Goal: Navigation & Orientation: Go to known website

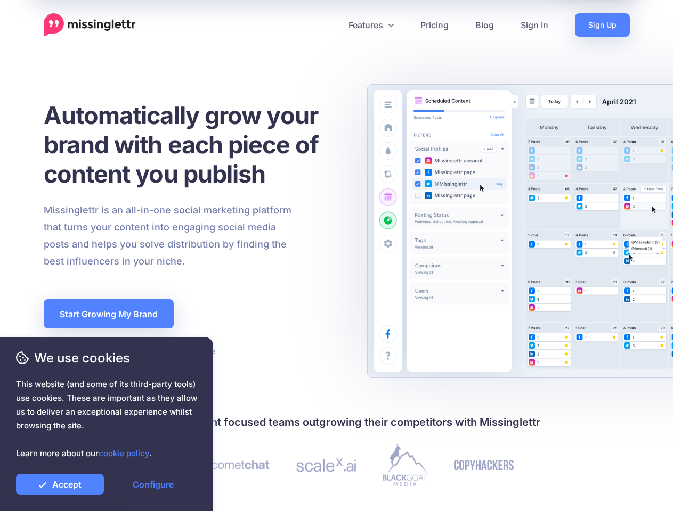
click at [336, 256] on div "Missinglettr is an all-in-one social marketing platform that turns your content…" at bounding box center [194, 236] width 317 height 68
click at [332, 25] on icon at bounding box center [332, 24] width 5 height 5
click at [370, 25] on link "Features" at bounding box center [371, 24] width 72 height 23
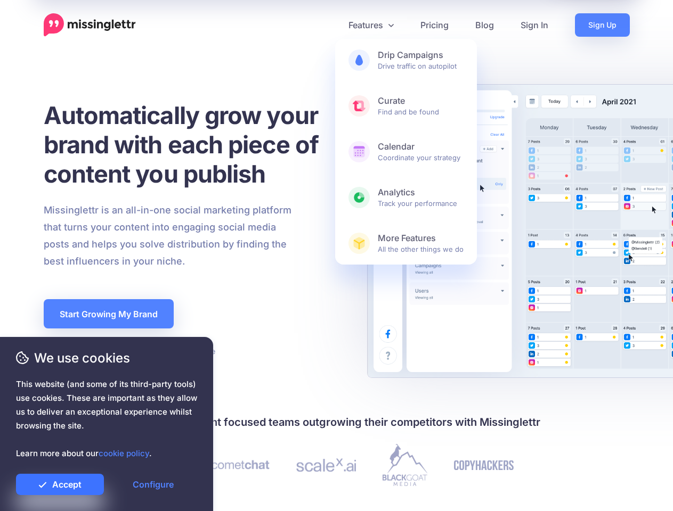
click at [60, 485] on link "Accept" at bounding box center [60, 484] width 88 height 21
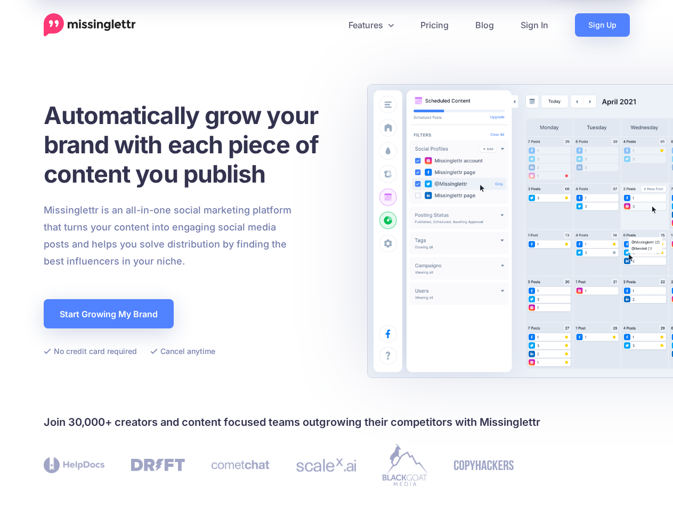
click at [153, 485] on link "Configure" at bounding box center [153, 484] width 88 height 21
